Goal: Task Accomplishment & Management: Use online tool/utility

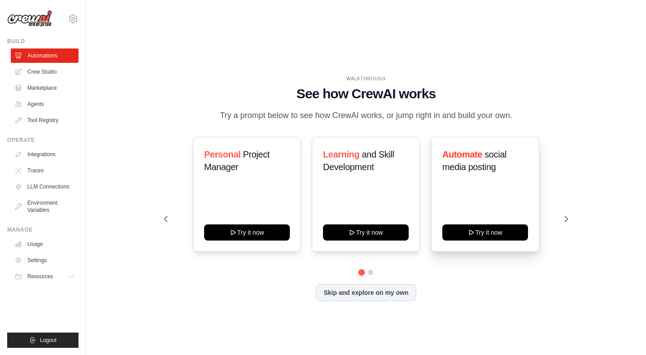
click at [468, 163] on div "Automate social media posting" at bounding box center [485, 164] width 86 height 32
click at [565, 214] on icon at bounding box center [566, 218] width 9 height 9
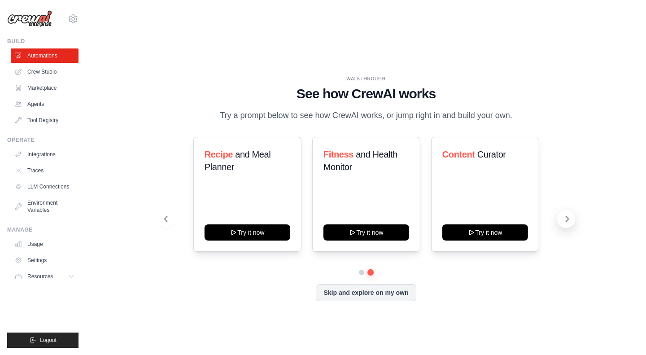
click at [565, 214] on icon at bounding box center [566, 218] width 9 height 9
click at [564, 214] on icon at bounding box center [566, 218] width 9 height 9
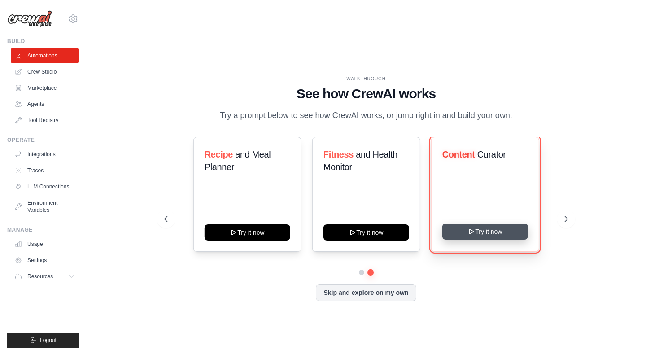
click at [495, 223] on button "Try it now" at bounding box center [485, 231] width 86 height 16
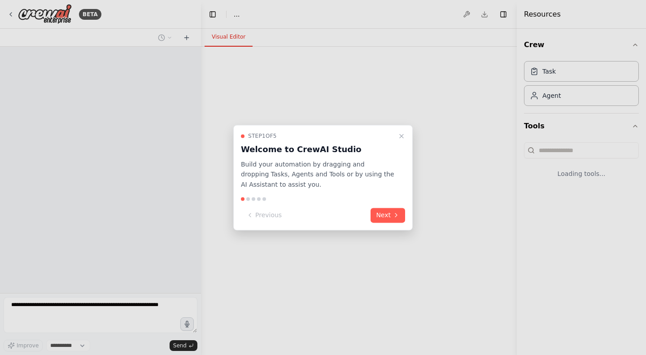
select select "****"
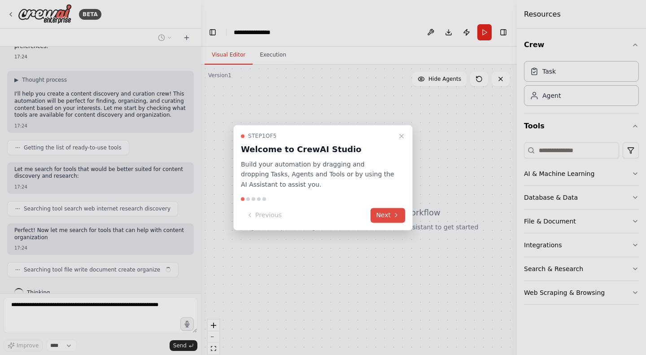
scroll to position [43, 0]
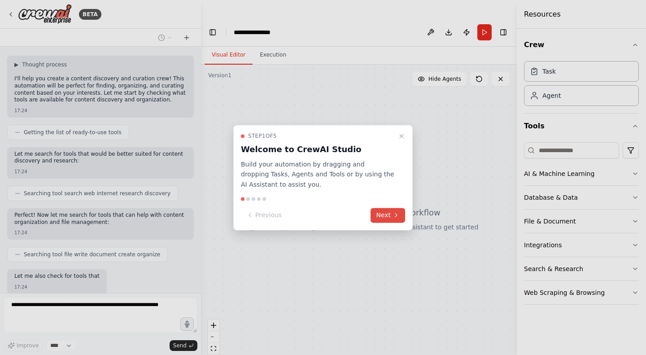
click at [395, 210] on button "Next" at bounding box center [387, 215] width 35 height 15
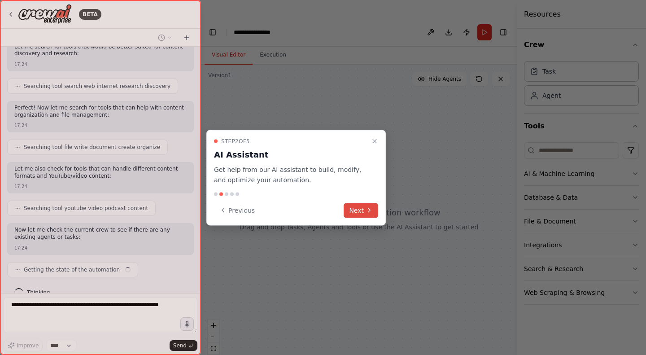
scroll to position [165, 0]
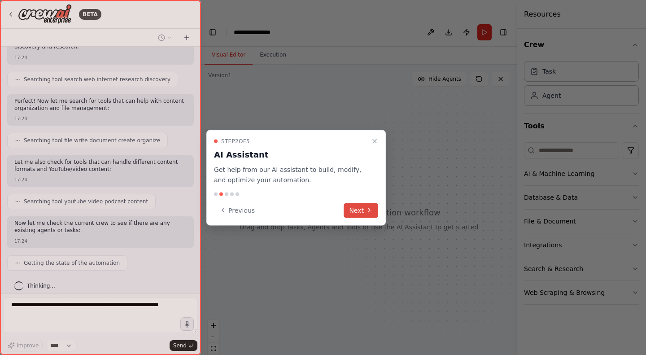
click at [368, 207] on icon at bounding box center [368, 210] width 7 height 7
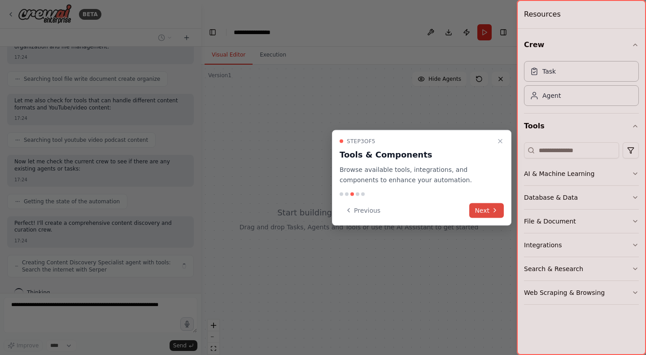
scroll to position [233, 0]
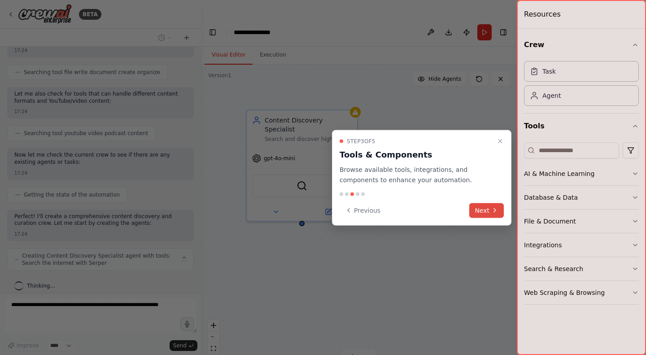
click at [499, 210] on button "Next" at bounding box center [486, 210] width 35 height 15
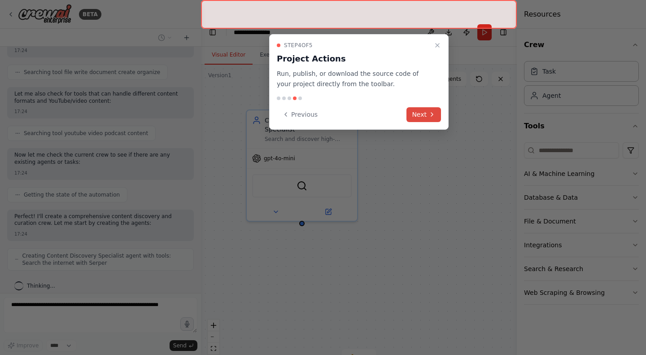
click at [416, 113] on button "Next" at bounding box center [423, 114] width 35 height 15
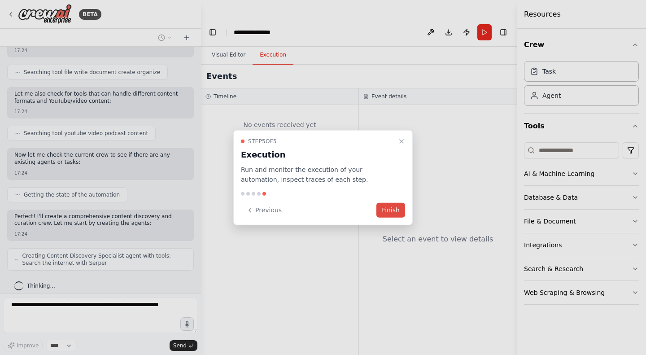
scroll to position [262, 0]
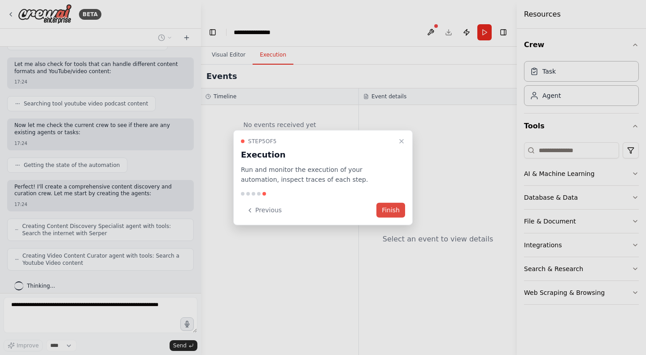
click at [400, 208] on button "Finish" at bounding box center [390, 210] width 29 height 15
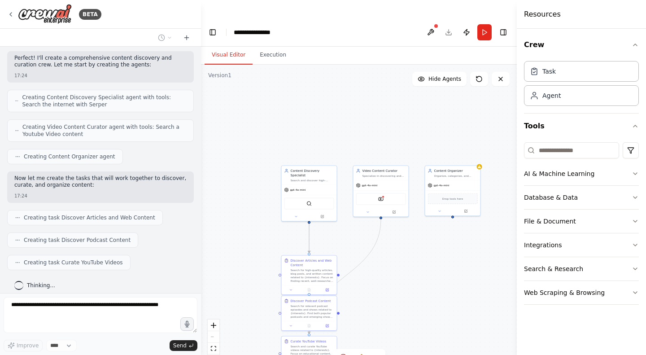
scroll to position [413, 0]
